Goal: Transaction & Acquisition: Subscribe to service/newsletter

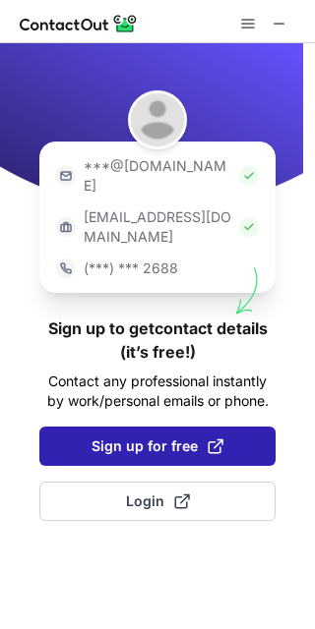
click at [101, 427] on button "Sign up for free" at bounding box center [157, 446] width 236 height 39
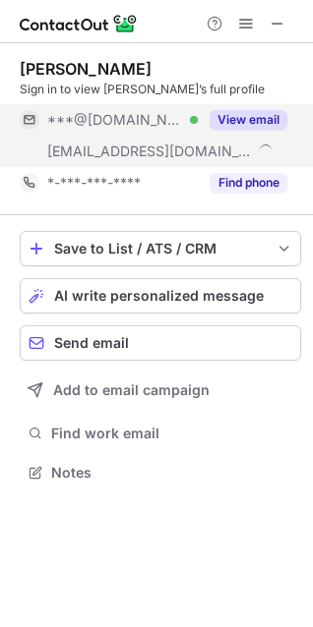
scroll to position [459, 313]
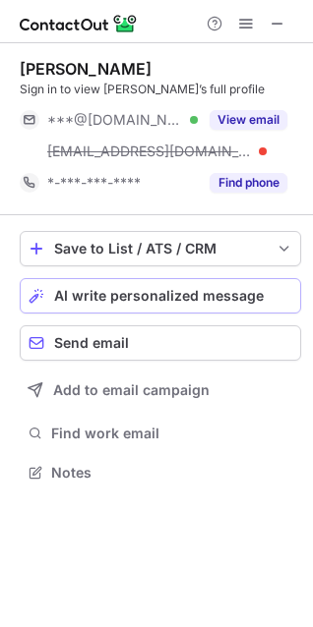
click at [200, 300] on span "AI write personalized message" at bounding box center [158, 296] width 209 height 16
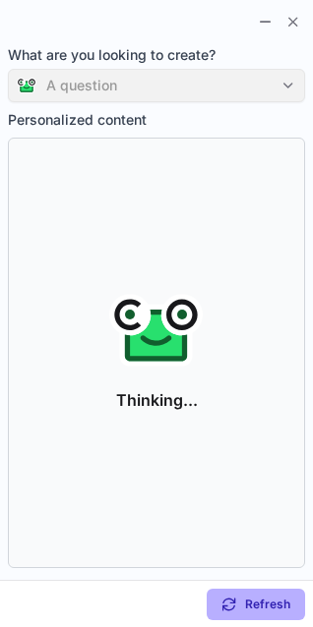
scroll to position [428, 313]
